Goal: Task Accomplishment & Management: Use online tool/utility

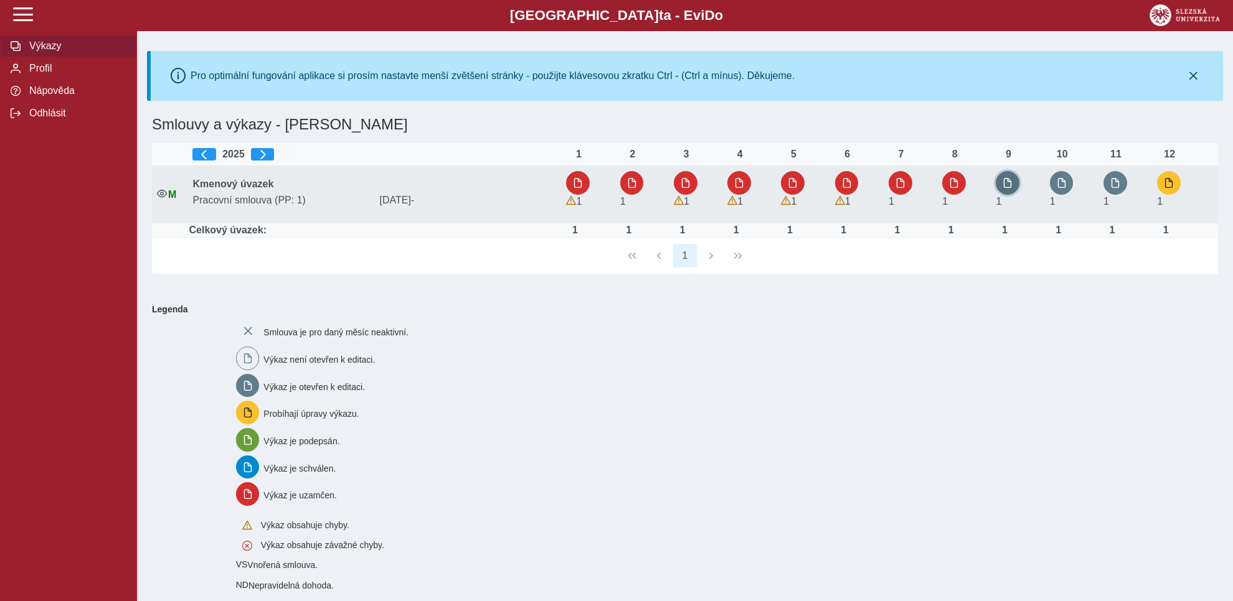
click at [1005, 180] on span "button" at bounding box center [1007, 183] width 10 height 10
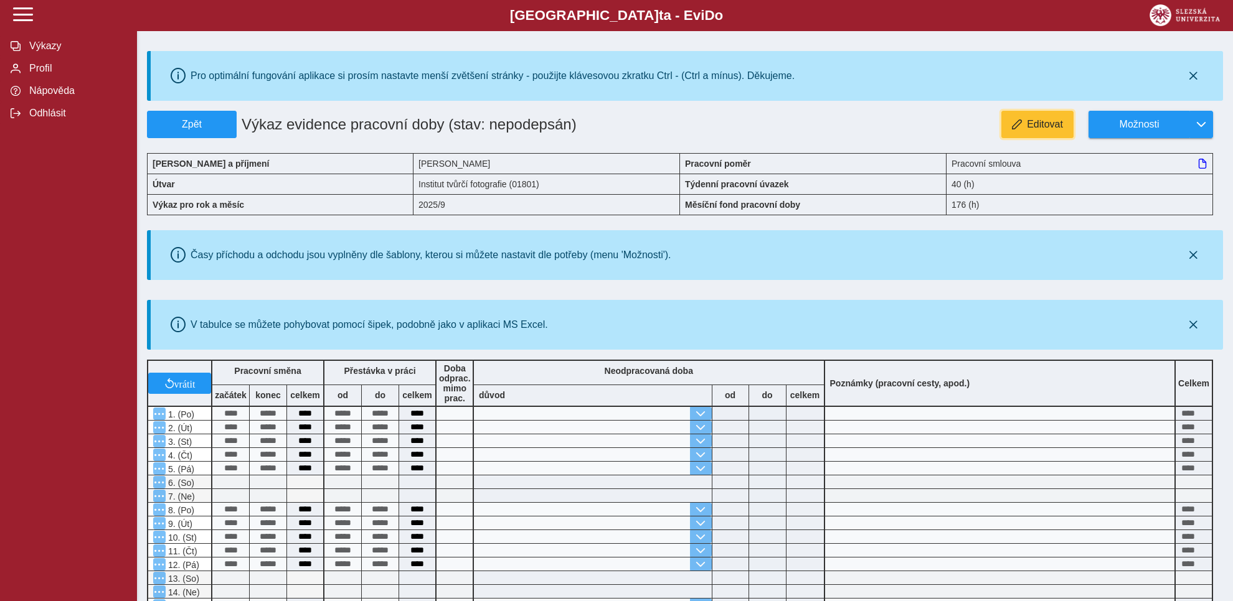
drag, startPoint x: 1042, startPoint y: 125, endPoint x: 1243, endPoint y: 177, distance: 207.0
click at [1042, 125] on span "Editovat" at bounding box center [1045, 124] width 36 height 11
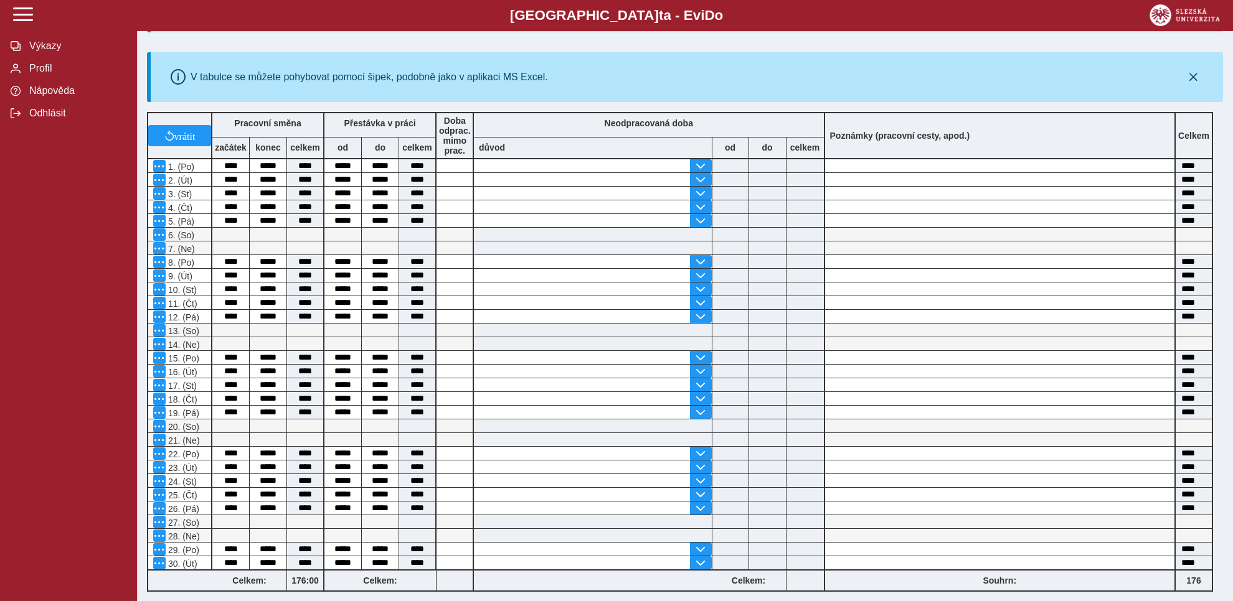
scroll to position [294, 0]
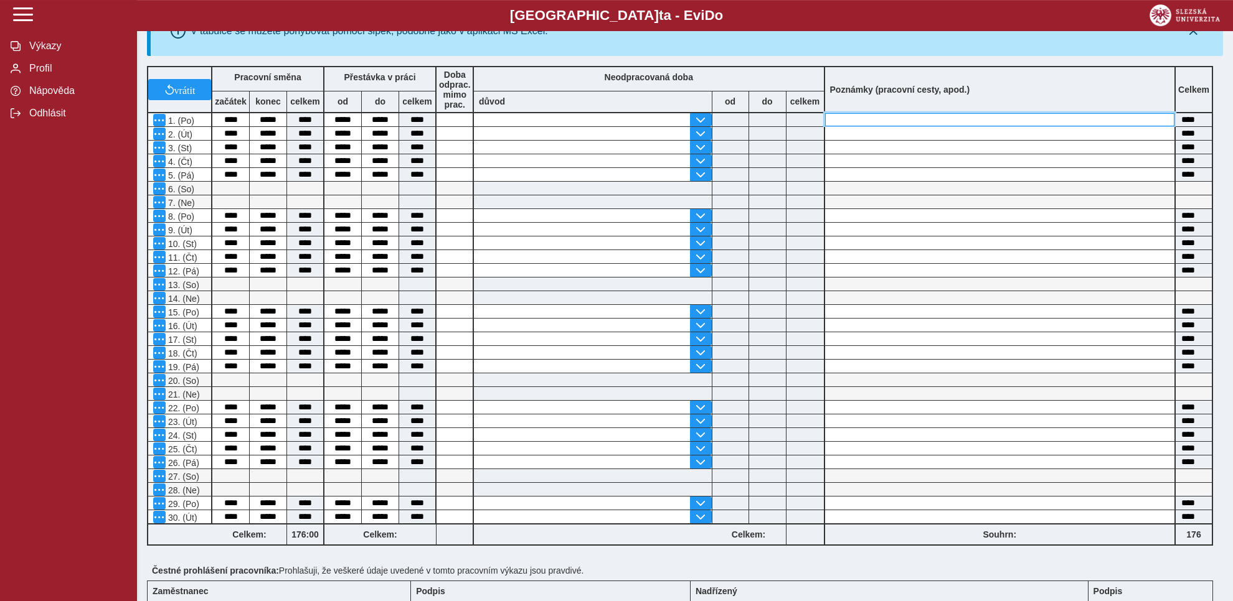
click at [839, 125] on input at bounding box center [1000, 119] width 350 height 13
type input "**********"
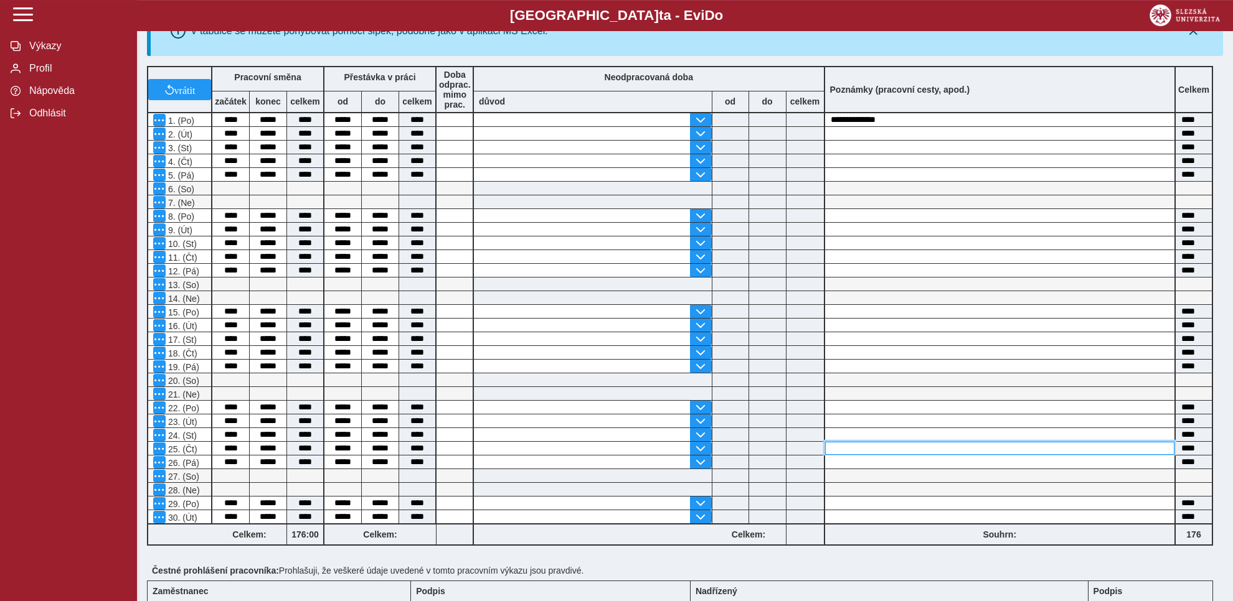
click at [840, 446] on input at bounding box center [1000, 448] width 350 height 13
type input "**********"
click at [1105, 269] on input at bounding box center [1000, 270] width 350 height 13
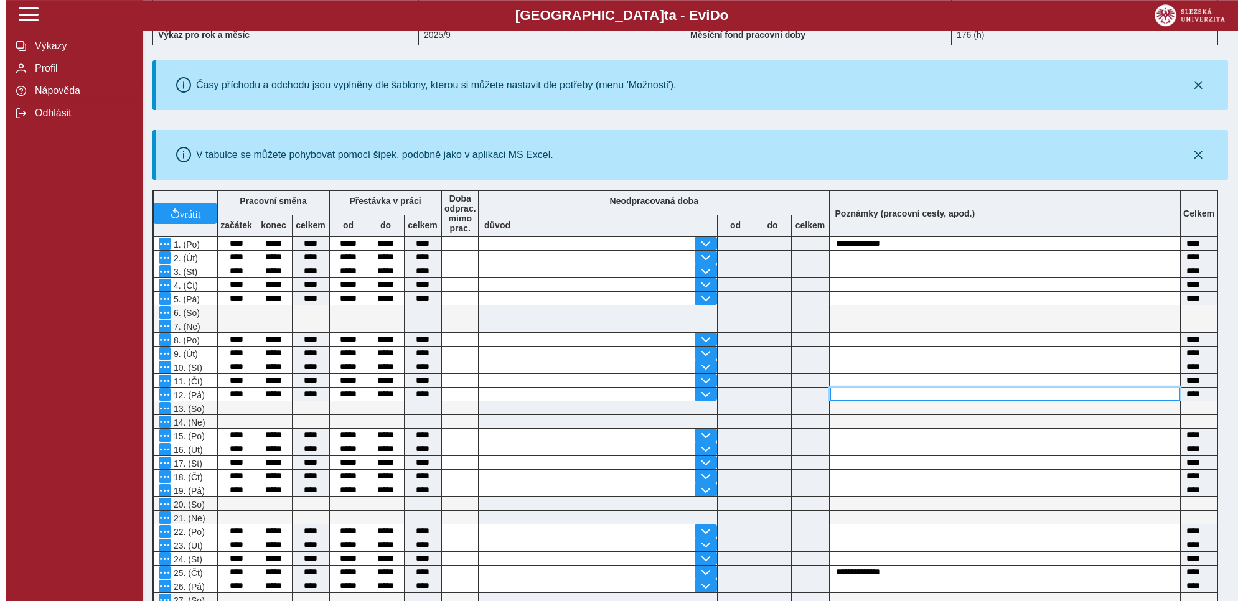
scroll to position [0, 0]
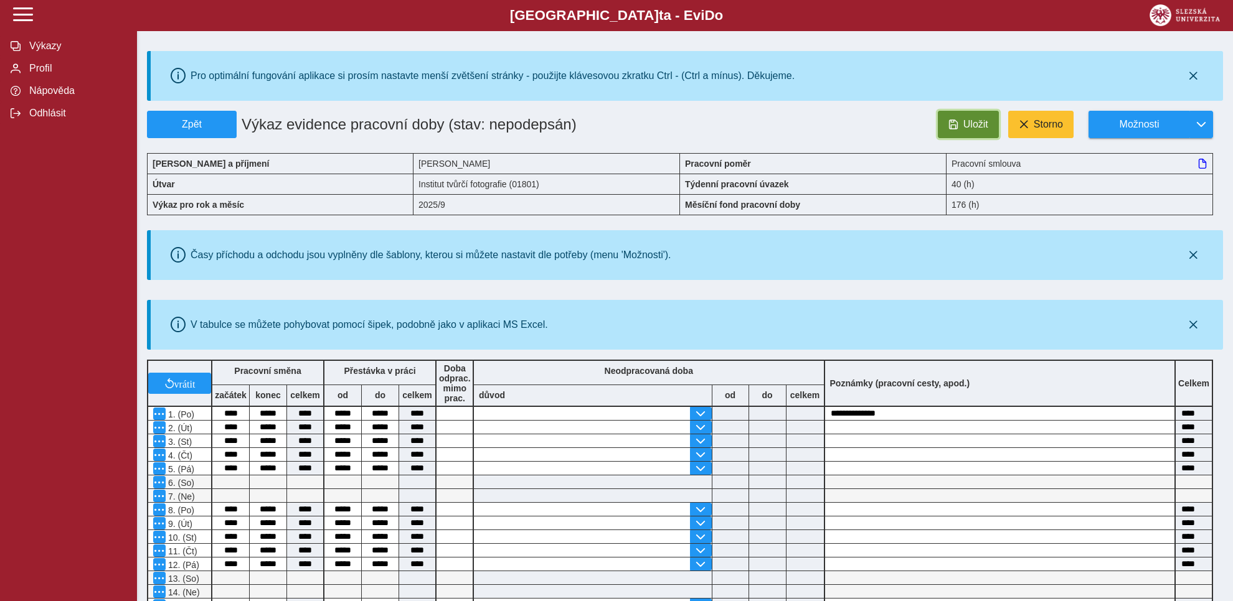
click at [962, 126] on button "Uložit" at bounding box center [968, 124] width 61 height 27
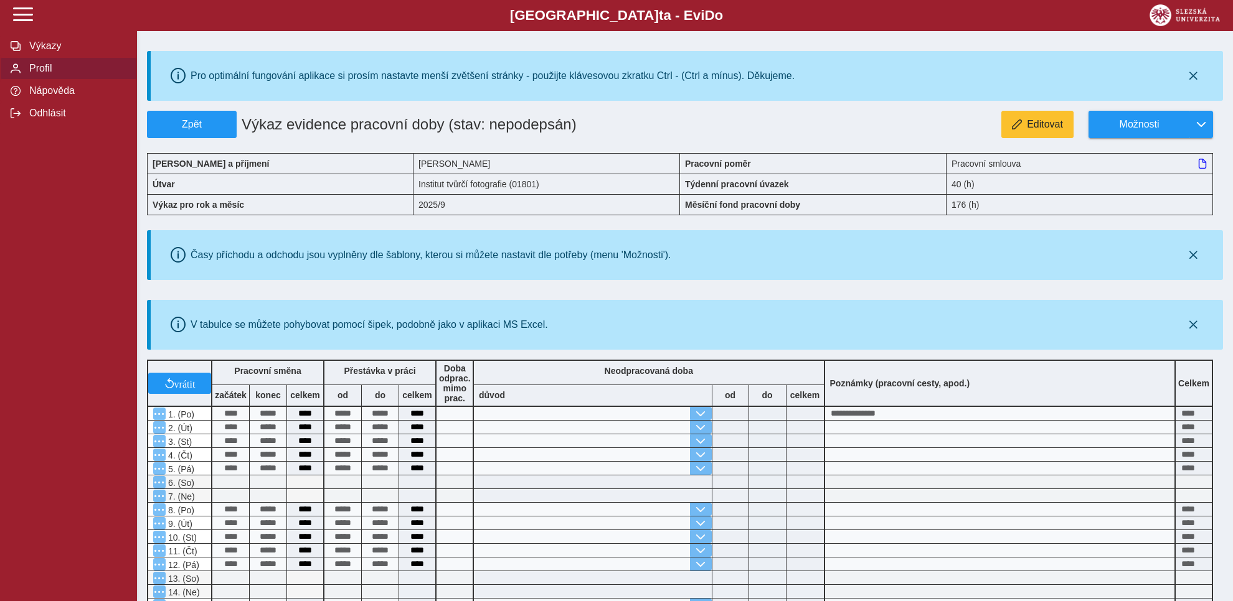
click at [42, 74] on span "Profil" at bounding box center [76, 68] width 101 height 11
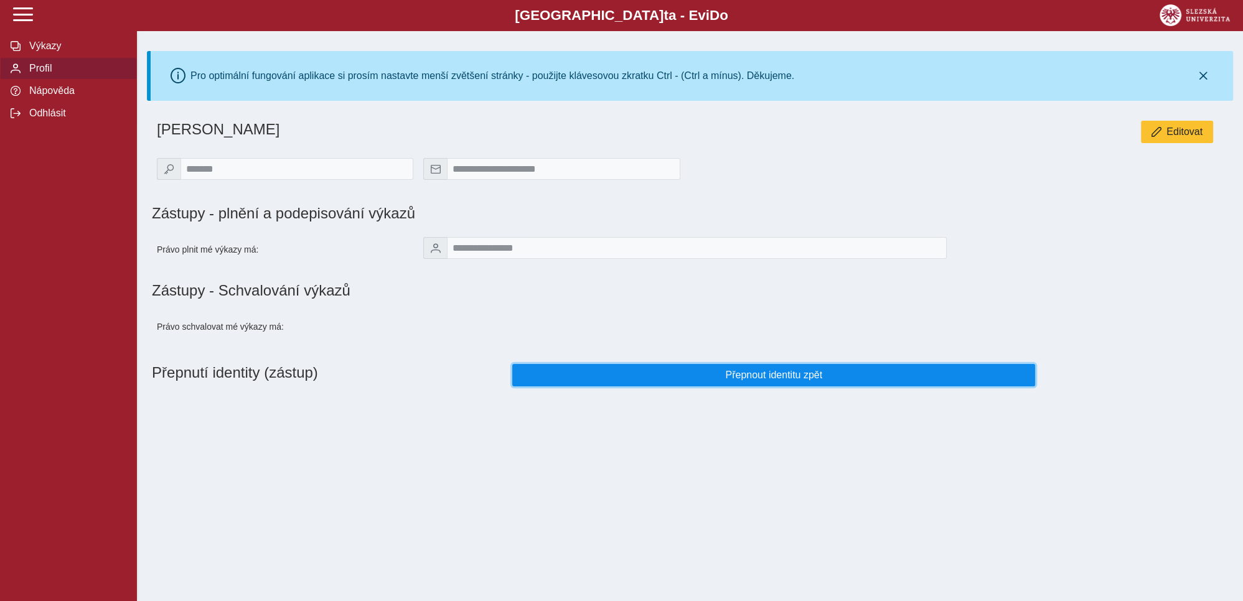
click at [754, 381] on span "Přepnout identitu zpět" at bounding box center [774, 375] width 502 height 11
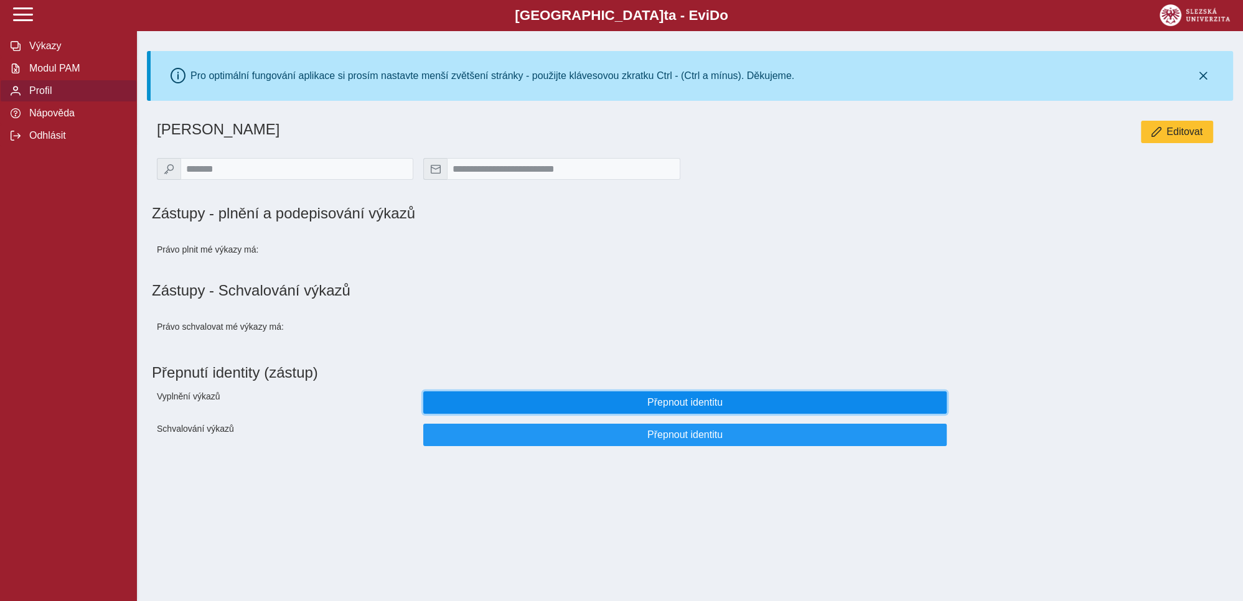
click at [672, 408] on span "Přepnout identitu" at bounding box center [685, 402] width 502 height 11
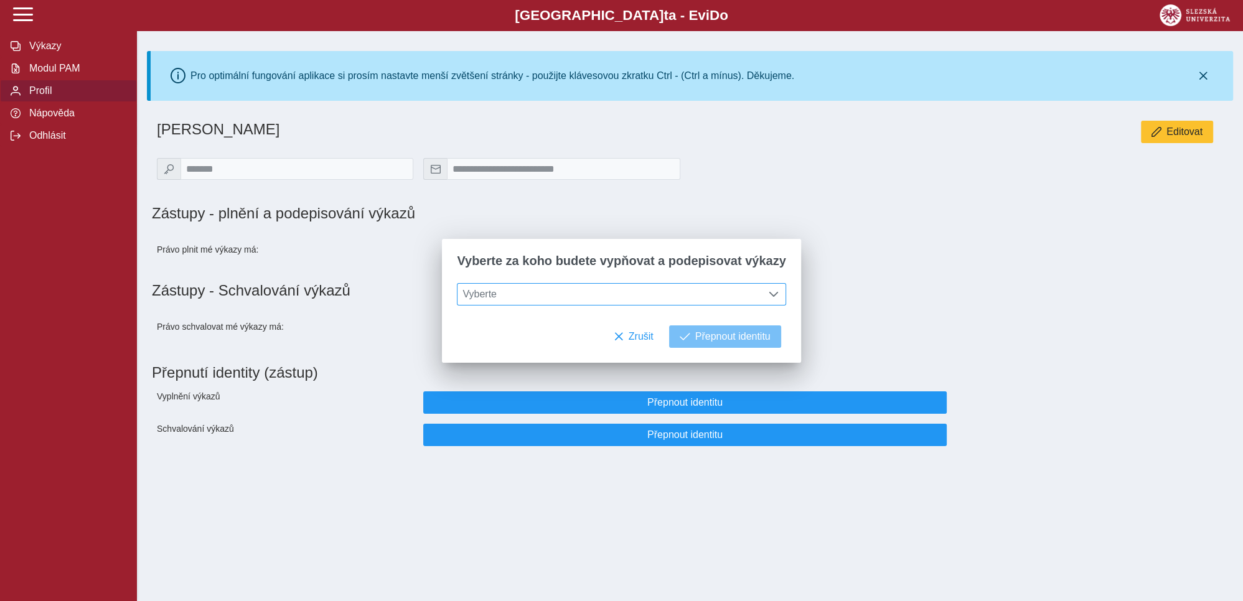
click at [769, 296] on span at bounding box center [774, 294] width 10 height 10
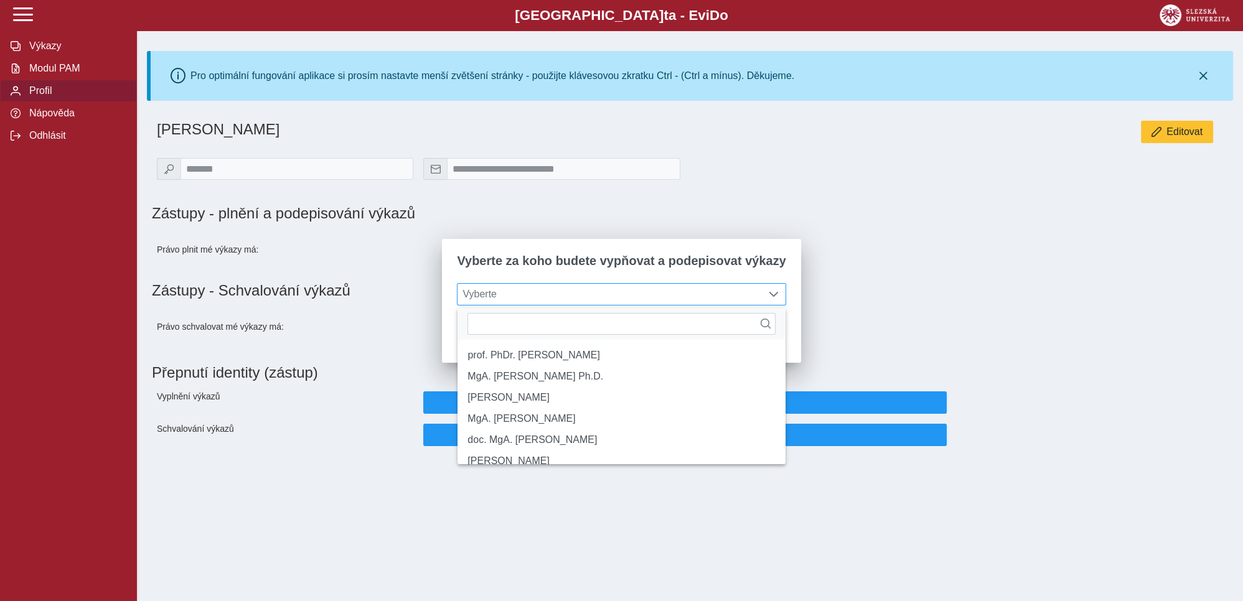
scroll to position [7, 50]
click at [542, 428] on li "MgA. [PERSON_NAME]" at bounding box center [621, 418] width 327 height 21
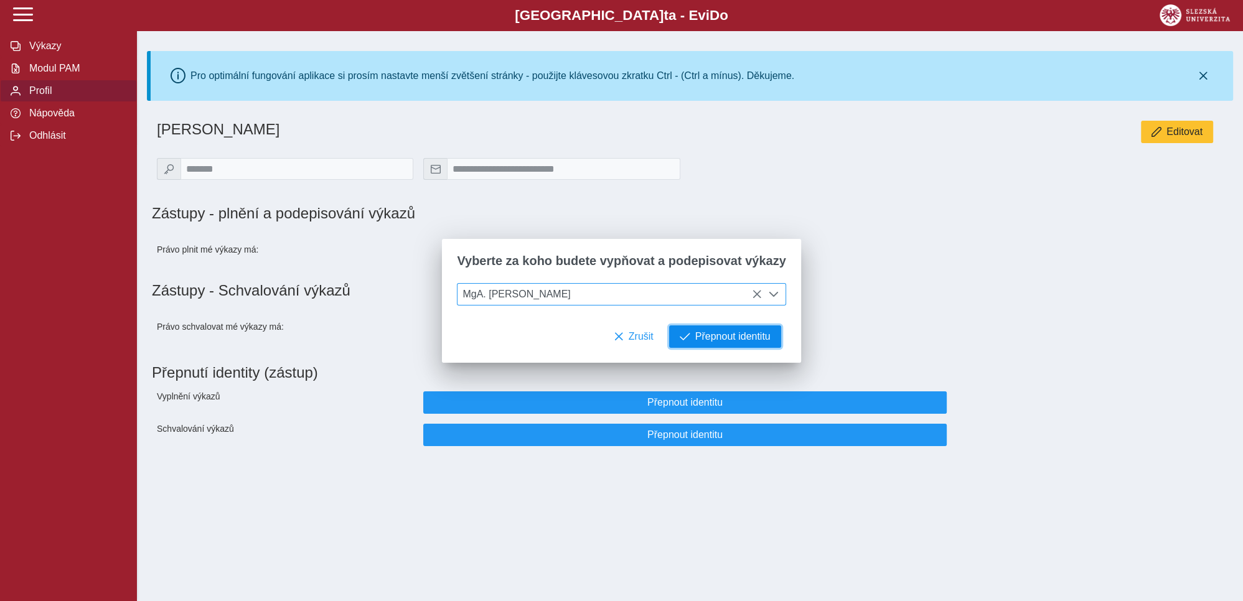
click at [710, 337] on span "Přepnout identitu" at bounding box center [732, 336] width 75 height 11
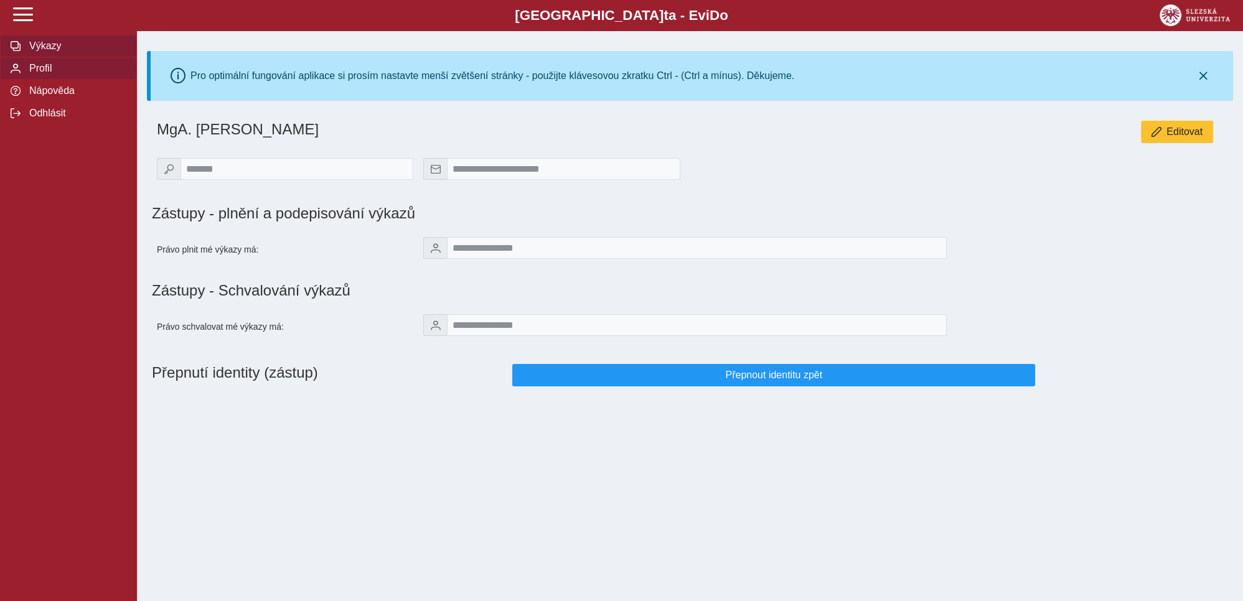
click at [41, 52] on span "Výkazy" at bounding box center [76, 45] width 101 height 11
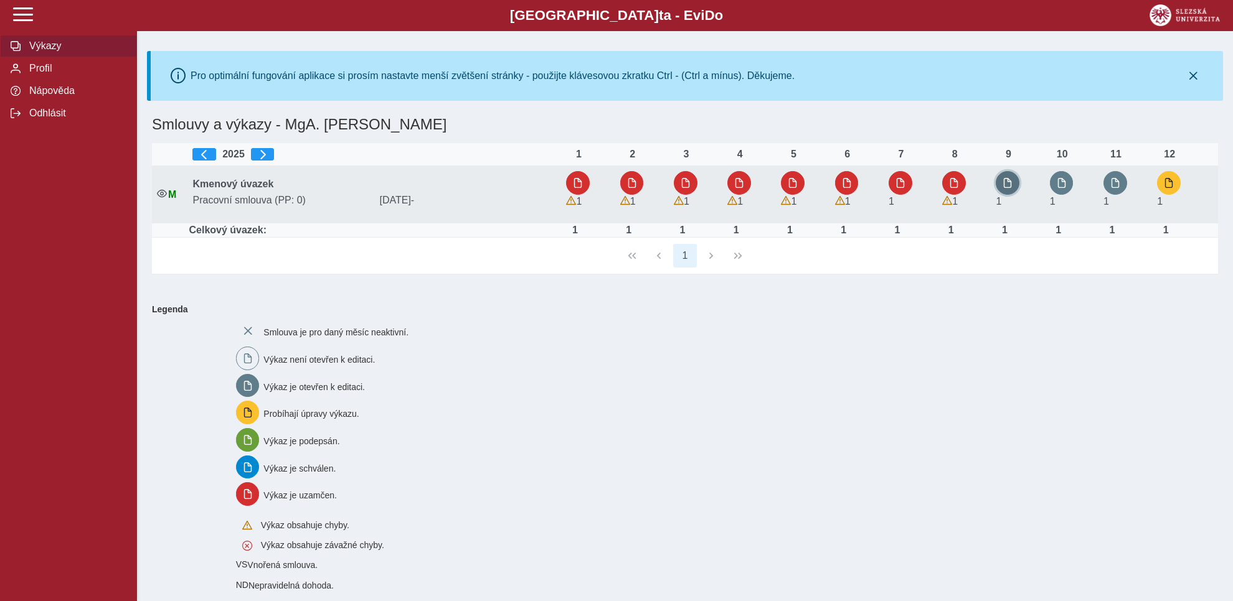
click at [1008, 189] on button "button" at bounding box center [1007, 183] width 24 height 24
